Goal: Information Seeking & Learning: Check status

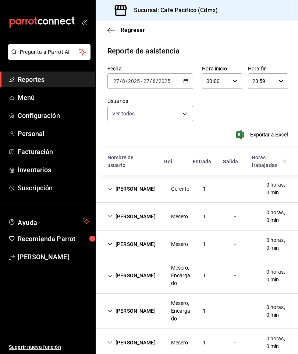
click at [51, 77] on span "Reportes" at bounding box center [54, 79] width 72 height 10
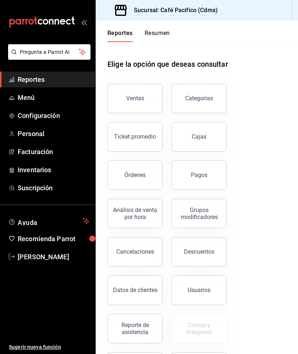
click at [126, 92] on button "Ventas" at bounding box center [135, 98] width 55 height 29
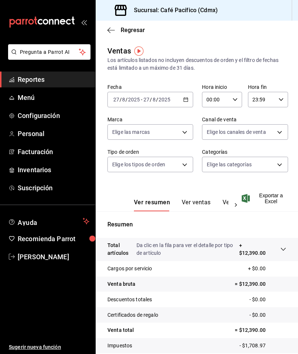
click at [60, 75] on span "Reportes" at bounding box center [54, 79] width 72 height 10
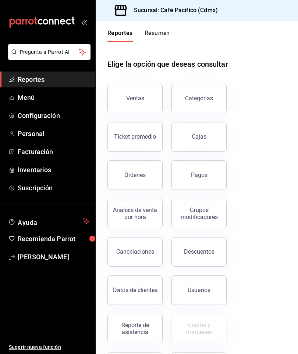
click at [204, 177] on div "Pagos" at bounding box center [199, 174] width 17 height 7
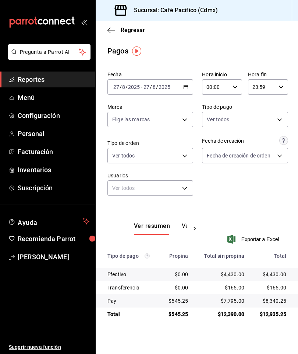
click at [46, 73] on link "Reportes" at bounding box center [47, 79] width 95 height 16
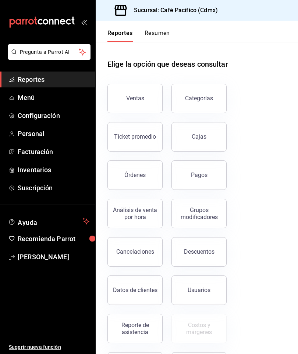
click at [142, 292] on div "Datos de clientes" at bounding box center [135, 289] width 45 height 7
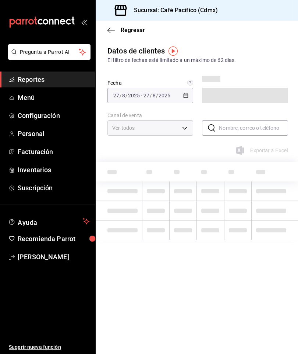
type input "PARROT,DIDI_FOOD,ONLINE"
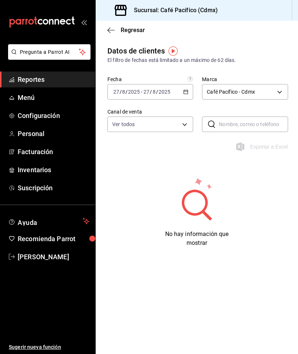
click at [68, 78] on span "Reportes" at bounding box center [54, 79] width 72 height 10
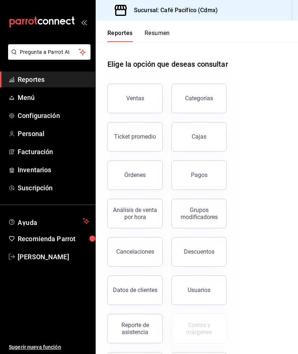
click at [139, 332] on div "Reporte de asistencia" at bounding box center [135, 328] width 46 height 14
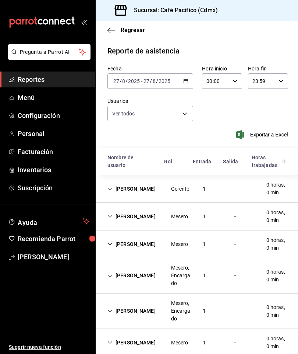
scroll to position [29, 0]
click at [129, 269] on div "[PERSON_NAME]" at bounding box center [132, 276] width 60 height 14
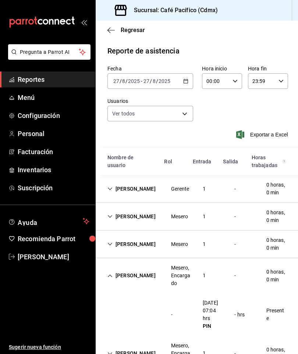
click at [121, 269] on div "[PERSON_NAME]" at bounding box center [132, 276] width 60 height 14
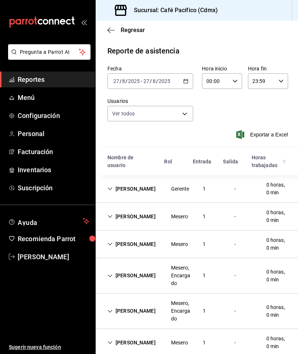
click at [132, 293] on div "[PERSON_NAME], Encargado 1 - 0 horas, 0 min" at bounding box center [197, 310] width 203 height 35
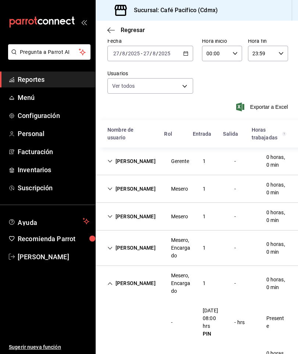
scroll to position [27, 0]
click at [126, 277] on div "[PERSON_NAME]" at bounding box center [132, 284] width 60 height 14
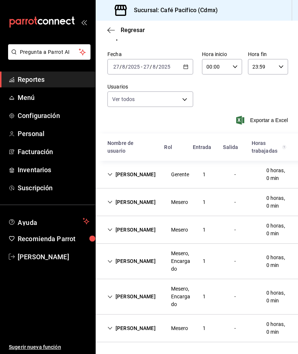
scroll to position [0, 0]
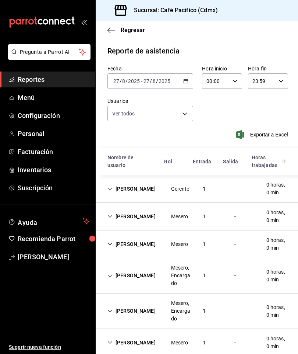
click at [131, 336] on div "[PERSON_NAME]" at bounding box center [132, 343] width 60 height 14
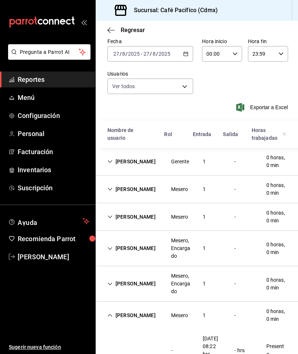
scroll to position [27, 0]
